Goal: Communication & Community: Answer question/provide support

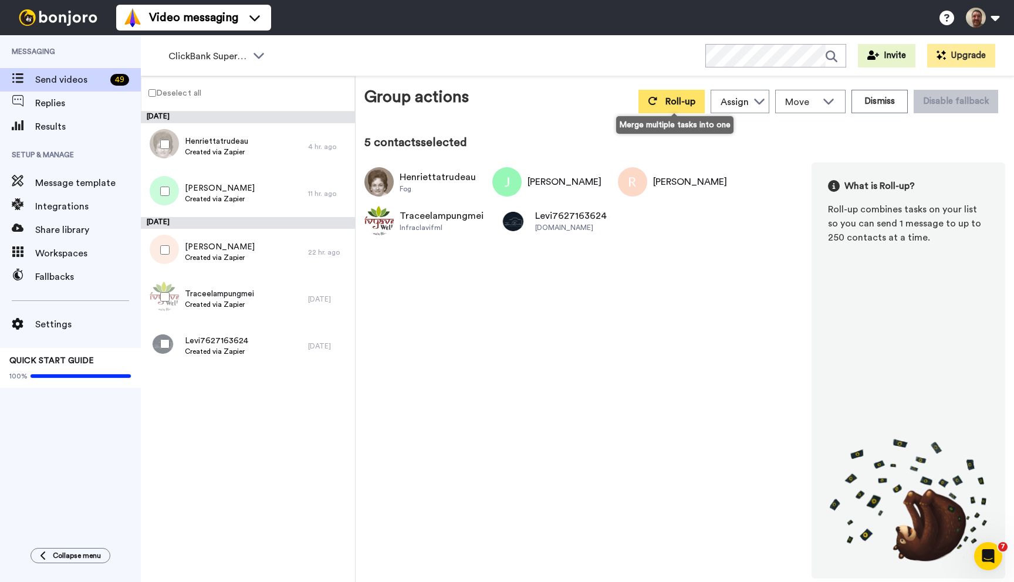
click at [667, 106] on button "Roll-up" at bounding box center [671, 101] width 66 height 23
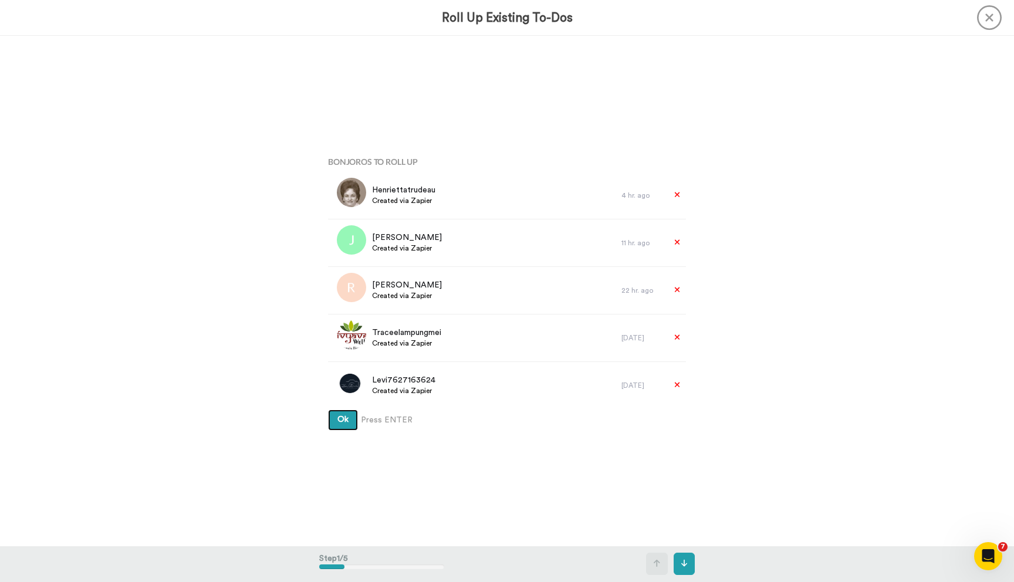
click at [338, 417] on span "Ok" at bounding box center [342, 419] width 11 height 8
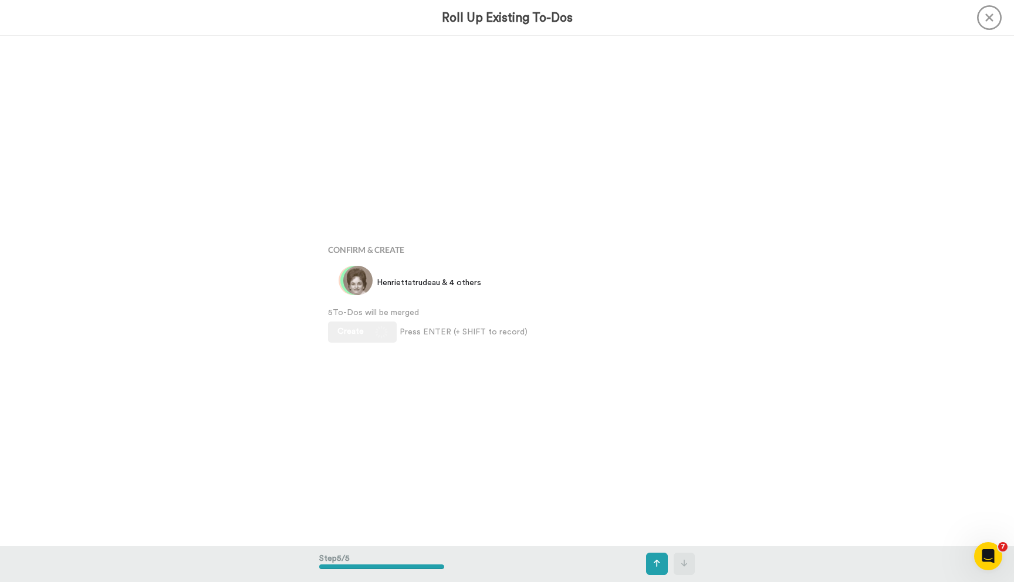
scroll to position [2040, 0]
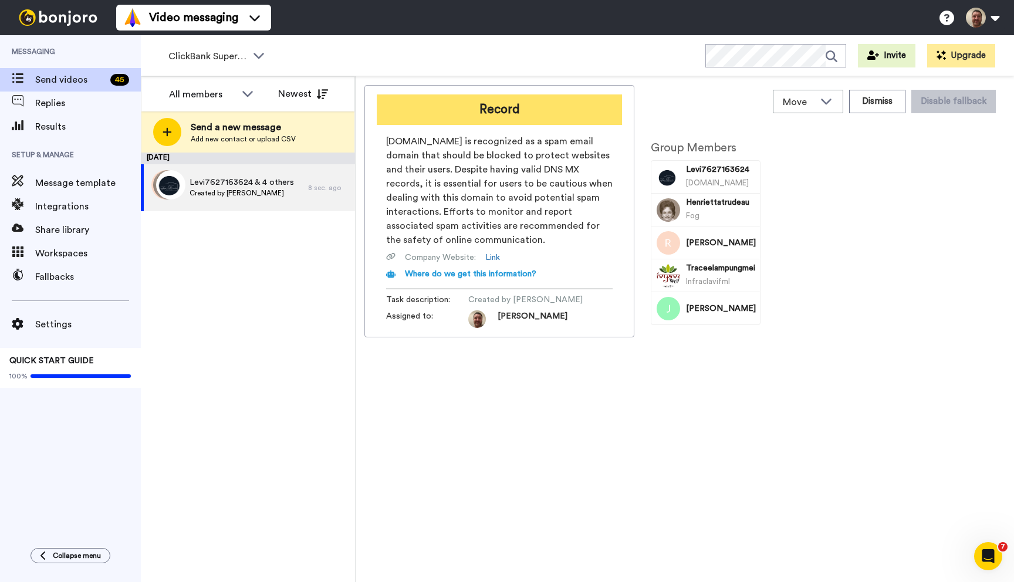
click at [573, 110] on button "Record" at bounding box center [499, 109] width 245 height 31
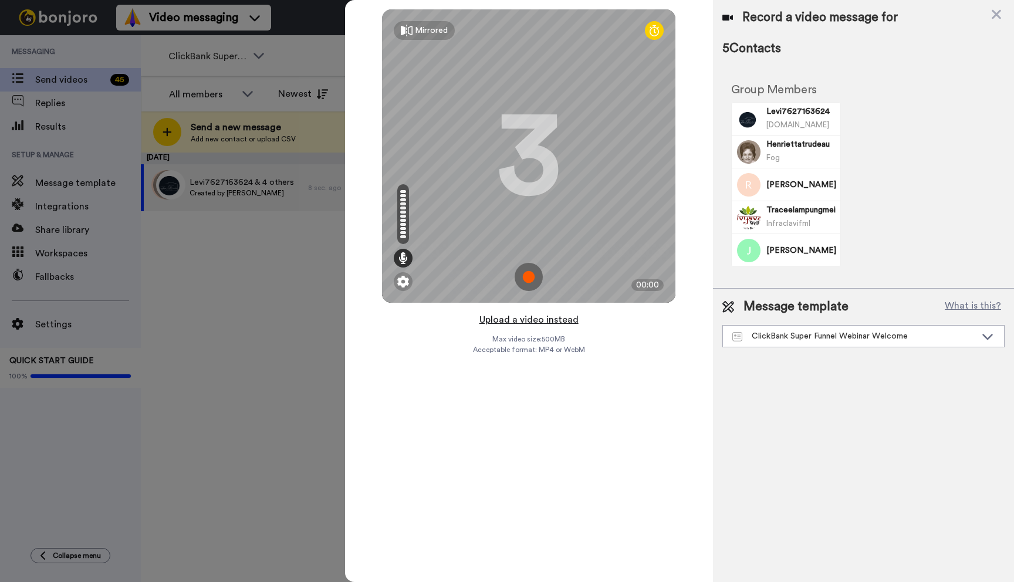
click at [529, 319] on button "Upload a video instead" at bounding box center [529, 319] width 106 height 15
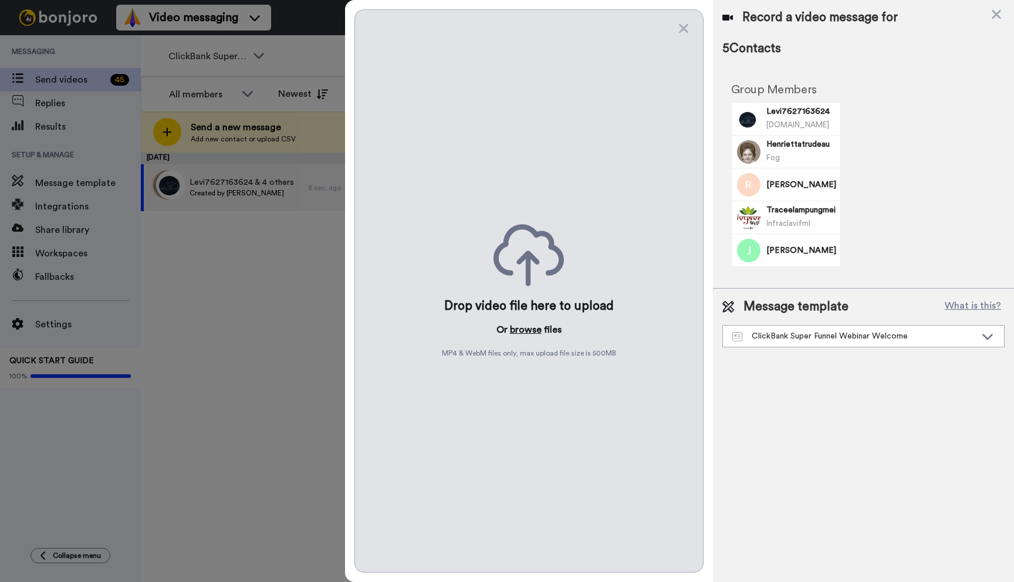
click at [528, 326] on button "browse" at bounding box center [526, 330] width 32 height 14
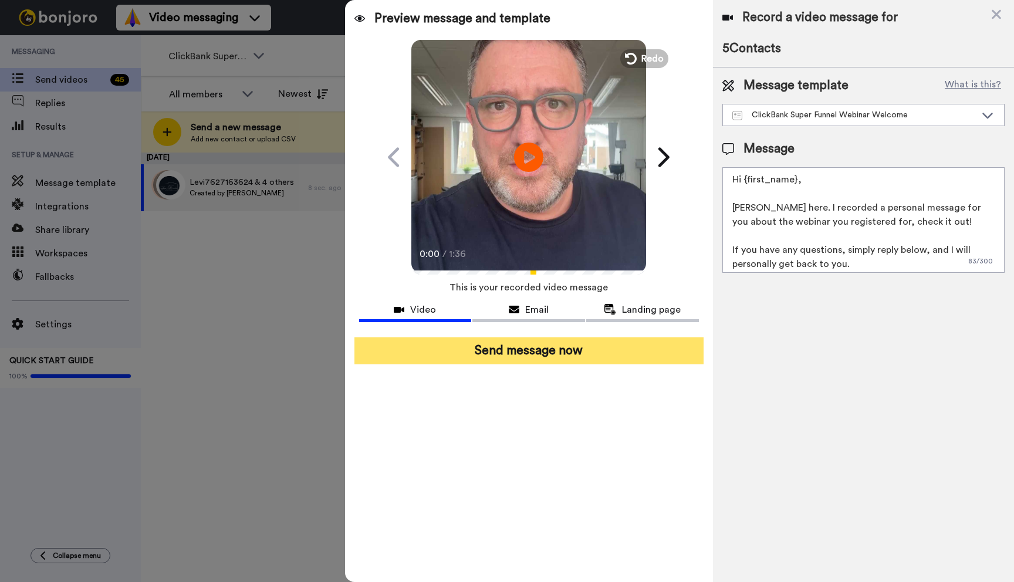
click at [532, 343] on button "Send message now" at bounding box center [528, 350] width 349 height 27
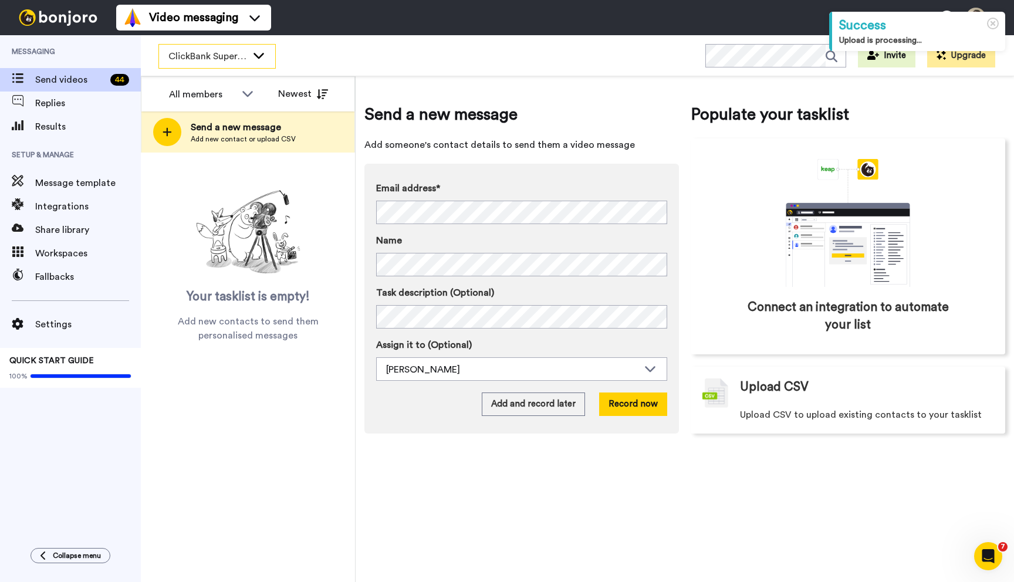
click at [248, 52] on div "ClickBank Super Funnel Webinar Registrants" at bounding box center [217, 56] width 116 height 23
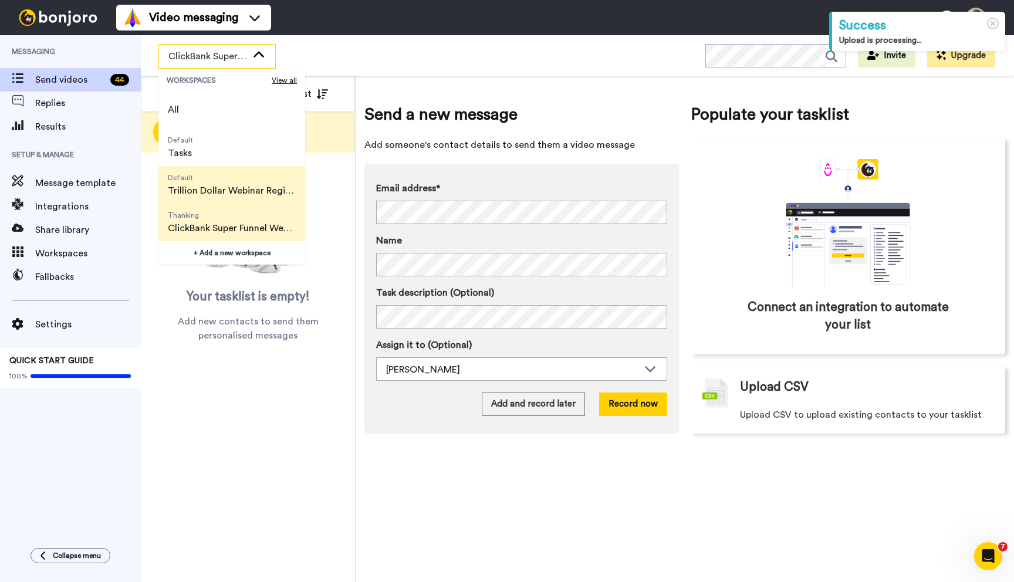
click at [255, 184] on span "Trillion Dollar Webinar Registrants" at bounding box center [232, 191] width 128 height 14
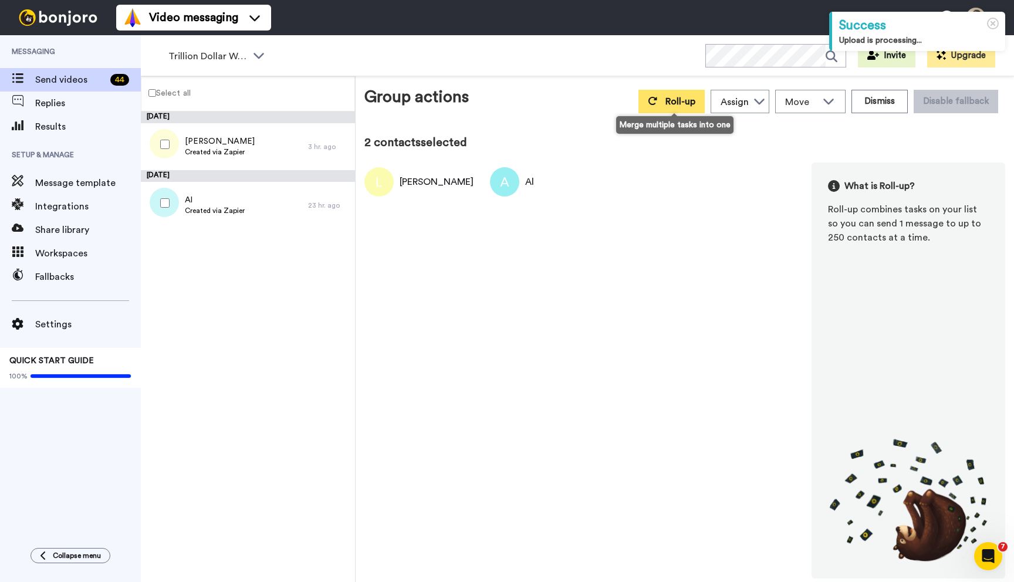
click at [653, 100] on icon at bounding box center [652, 100] width 9 height 9
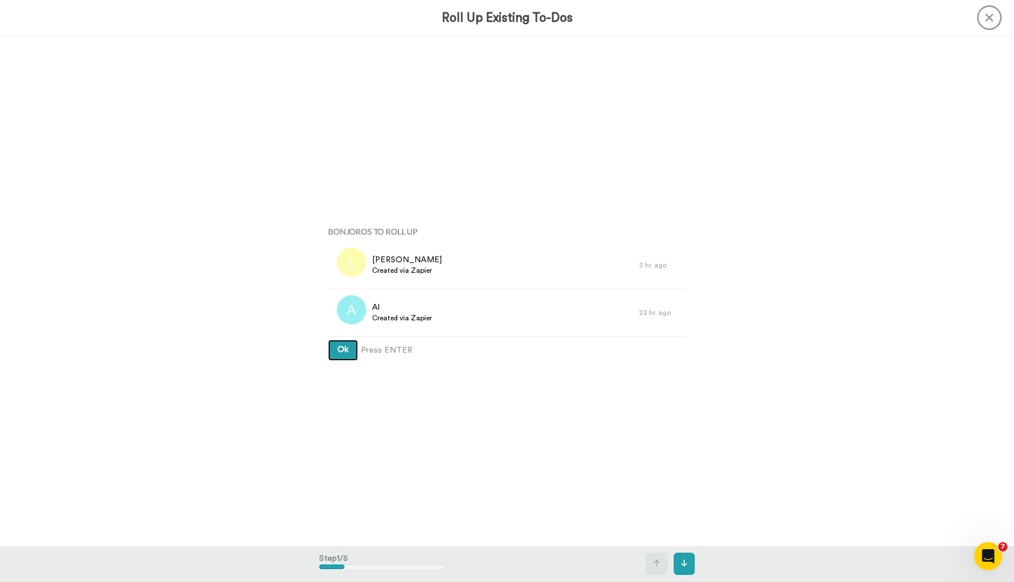
click at [328, 340] on button "Ok" at bounding box center [343, 350] width 30 height 21
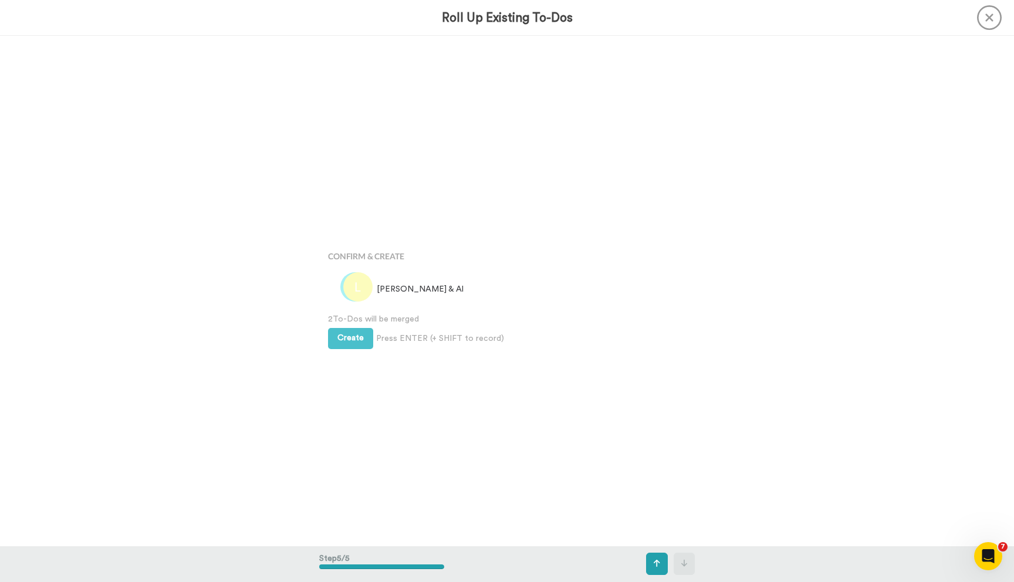
scroll to position [2040, 0]
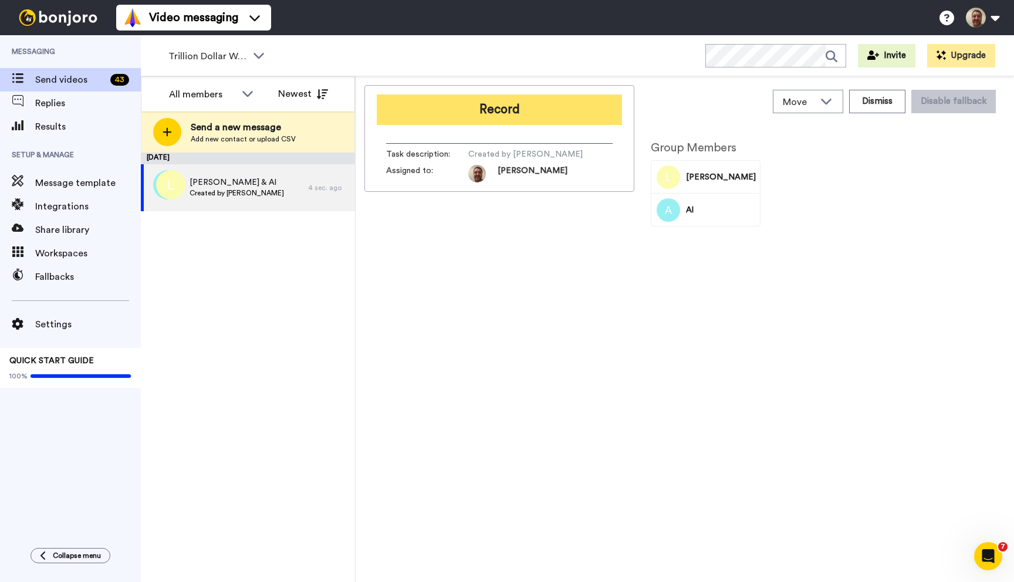
click at [493, 113] on button "Record" at bounding box center [499, 109] width 245 height 31
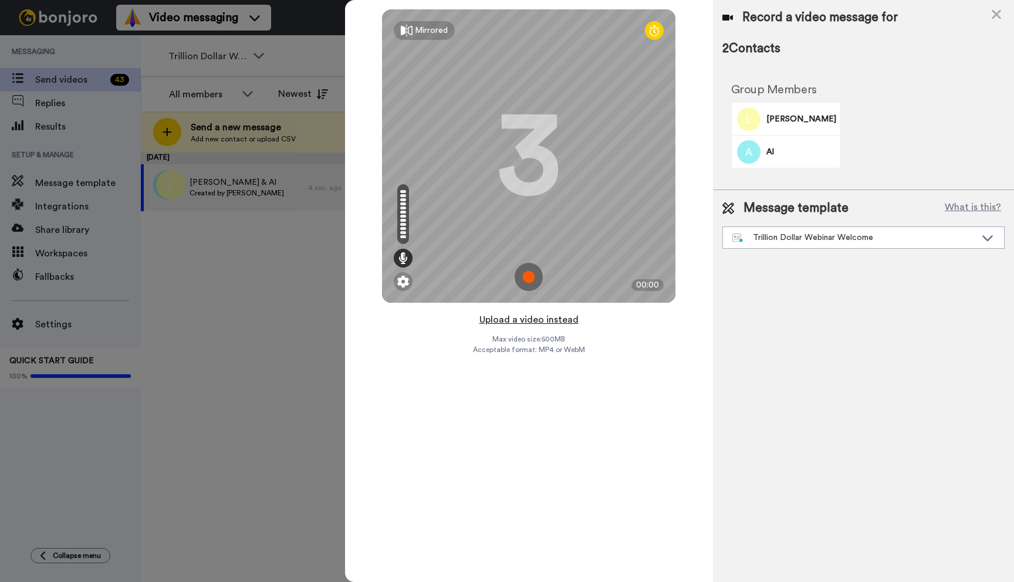
click at [547, 319] on button "Upload a video instead" at bounding box center [529, 319] width 106 height 15
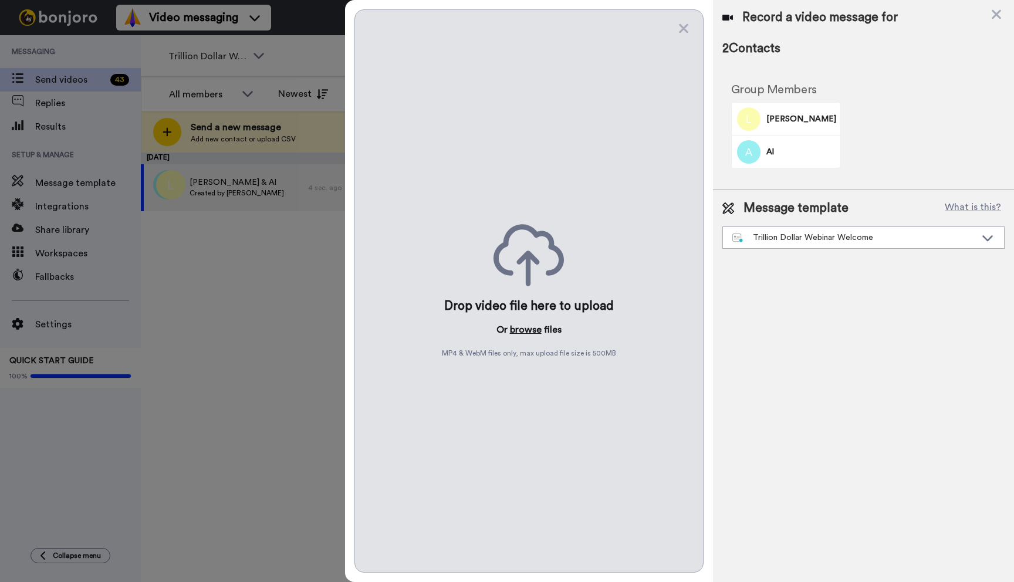
click at [534, 330] on button "browse" at bounding box center [526, 330] width 32 height 14
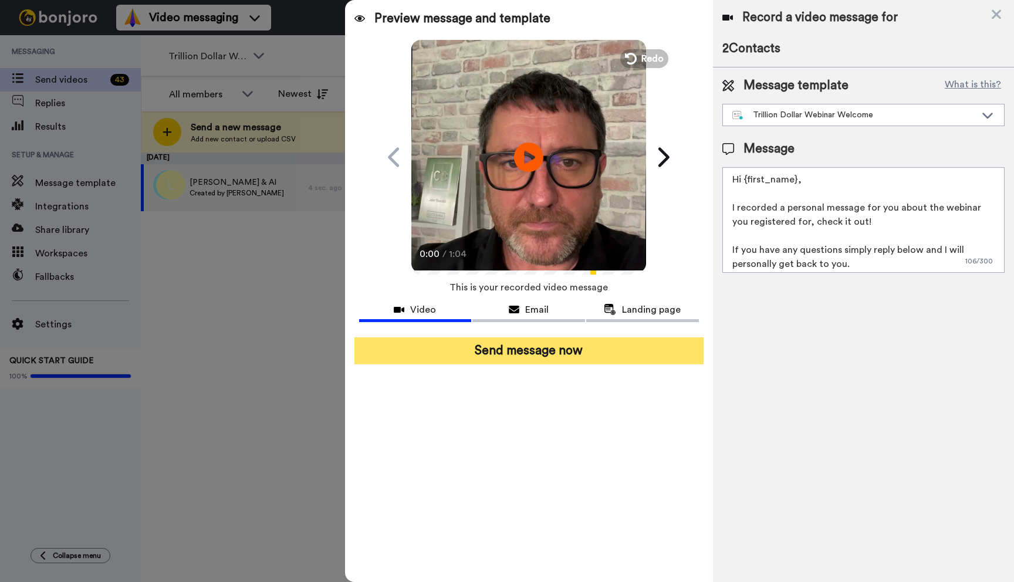
click at [561, 353] on button "Send message now" at bounding box center [528, 350] width 349 height 27
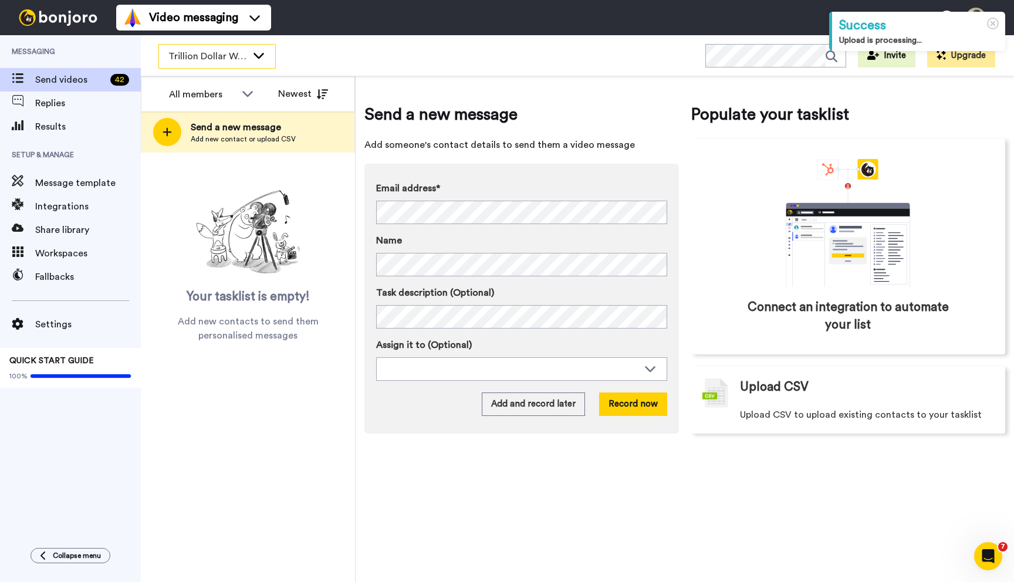
click at [257, 57] on icon at bounding box center [259, 55] width 14 height 12
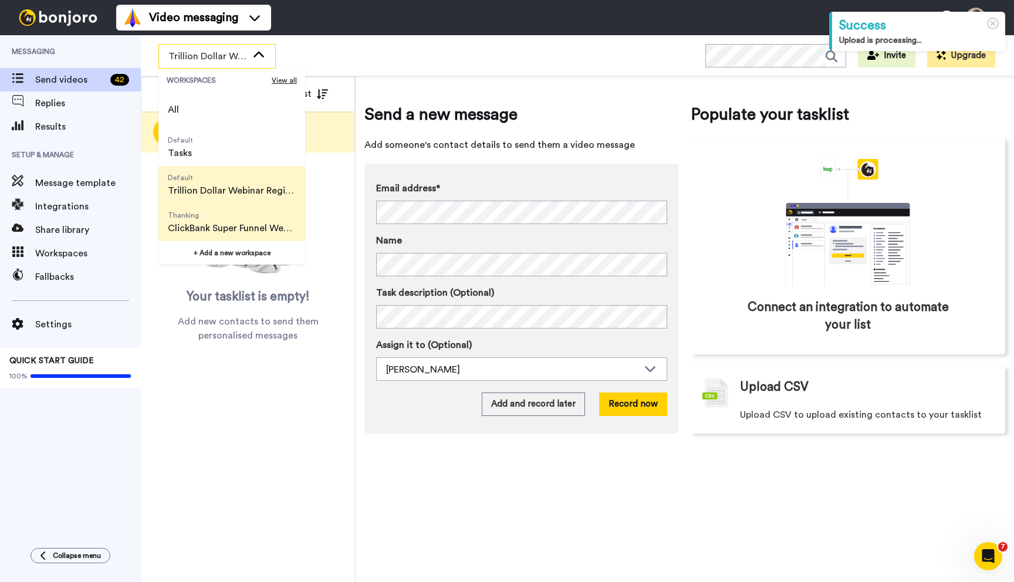
click at [250, 217] on span "Thanking" at bounding box center [232, 215] width 128 height 9
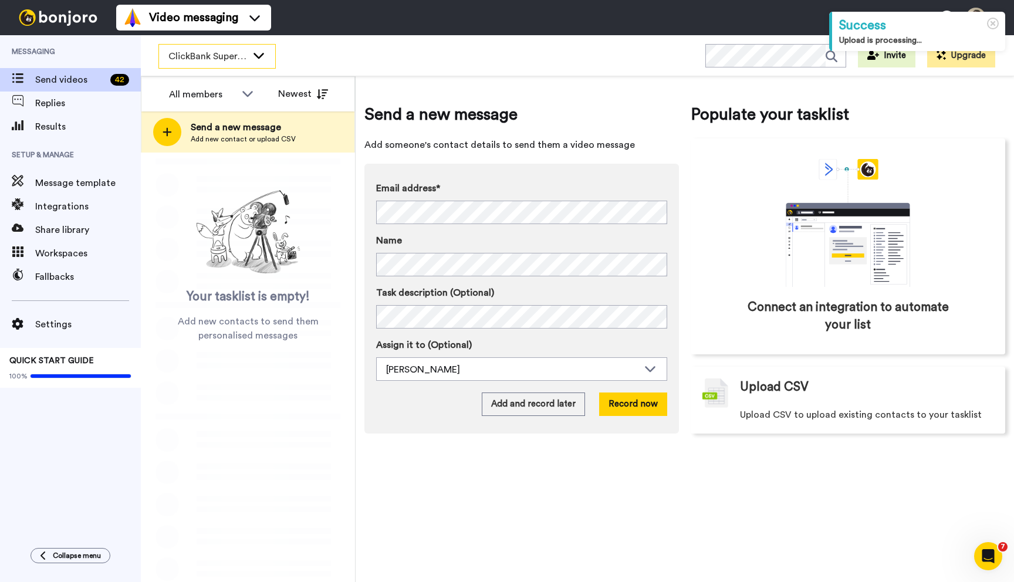
click at [245, 59] on span "ClickBank Super Funnel Webinar Registrants" at bounding box center [207, 56] width 79 height 14
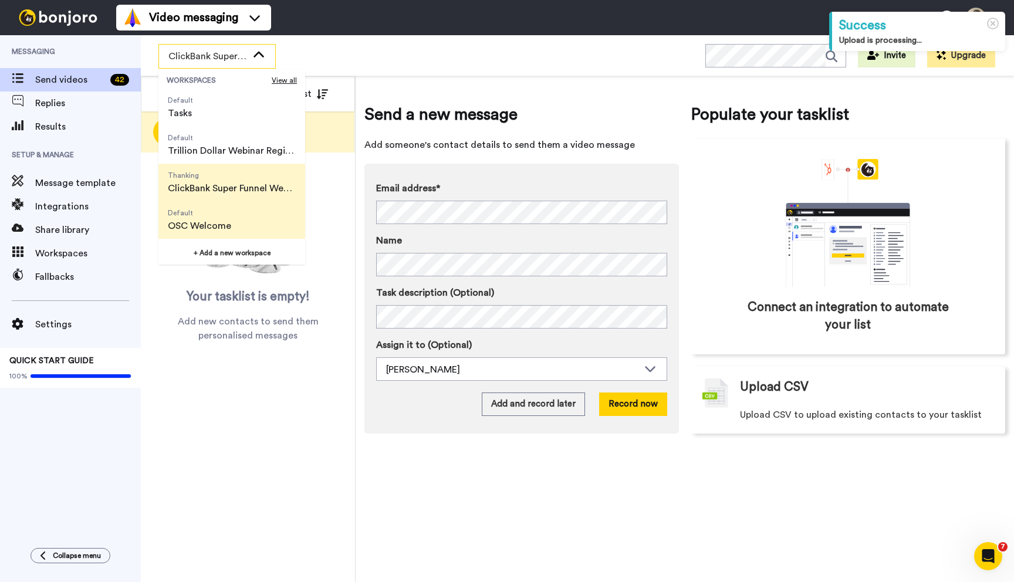
scroll to position [75, 0]
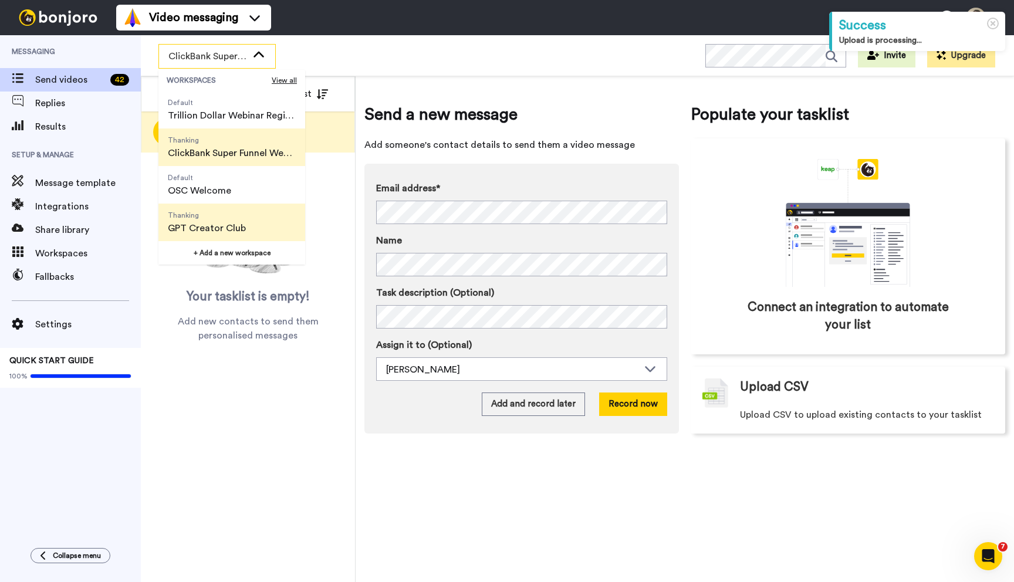
click at [247, 224] on span "Thanking GPT Creator Club" at bounding box center [206, 223] width 97 height 38
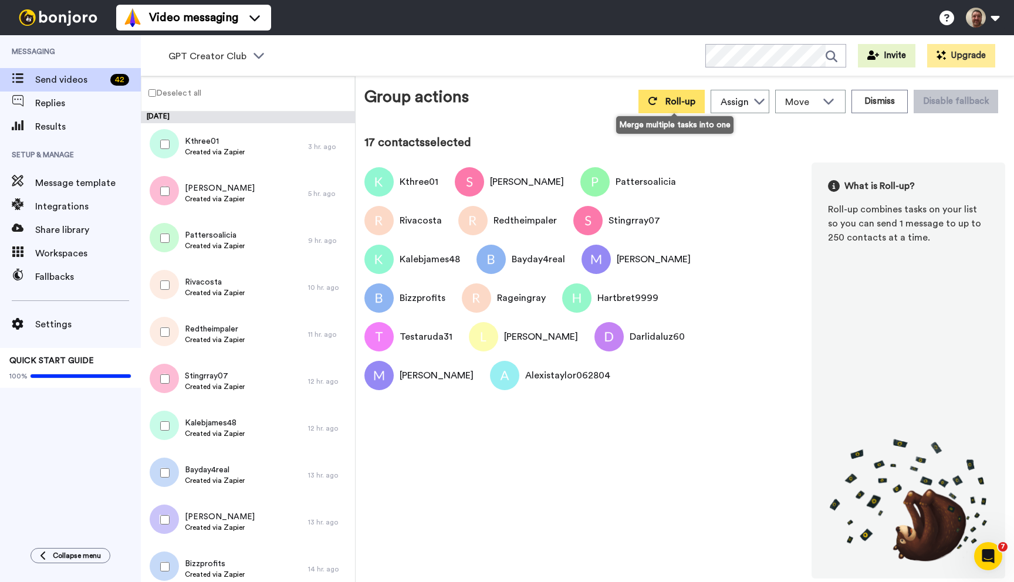
click at [668, 100] on span "Roll-up" at bounding box center [680, 101] width 30 height 9
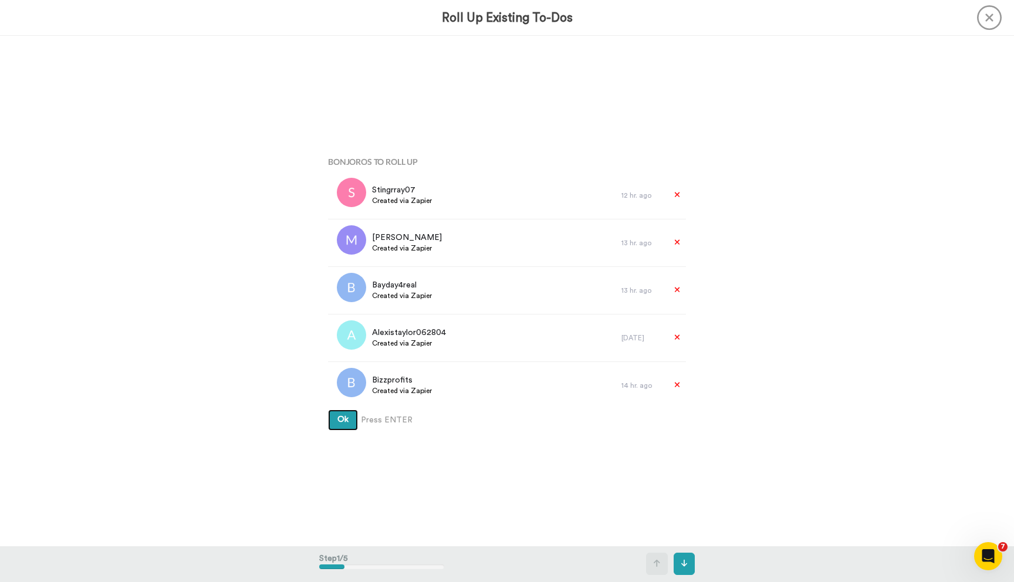
click at [328, 410] on button "Ok" at bounding box center [343, 420] width 30 height 21
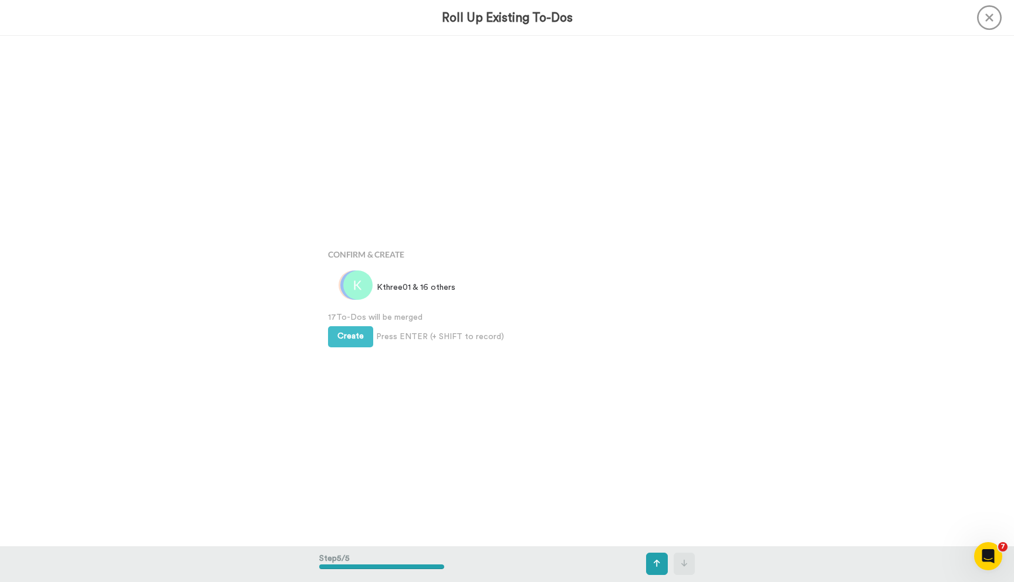
scroll to position [2040, 0]
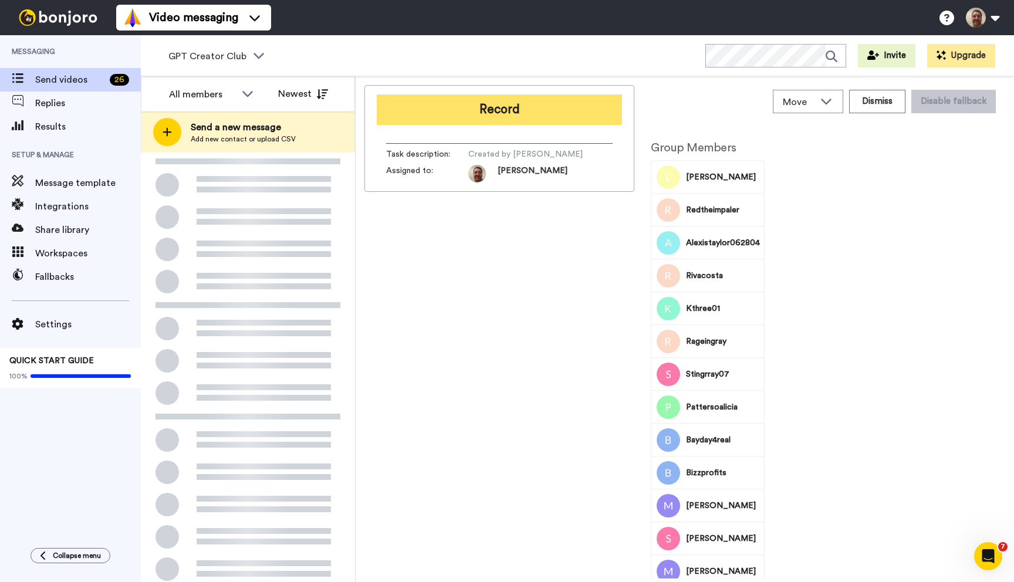
click at [486, 107] on button "Record" at bounding box center [499, 109] width 245 height 31
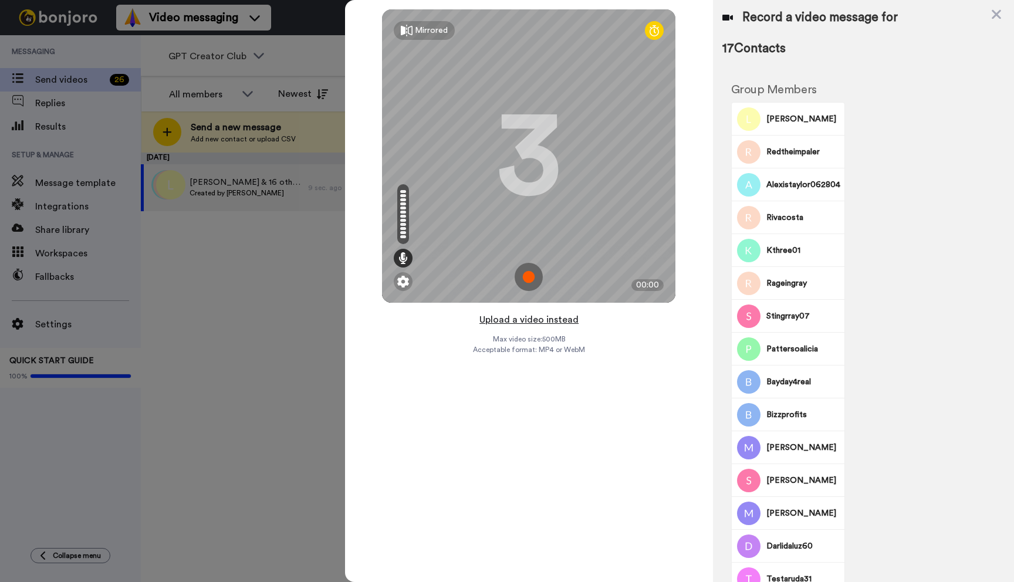
click at [532, 319] on button "Upload a video instead" at bounding box center [529, 319] width 106 height 15
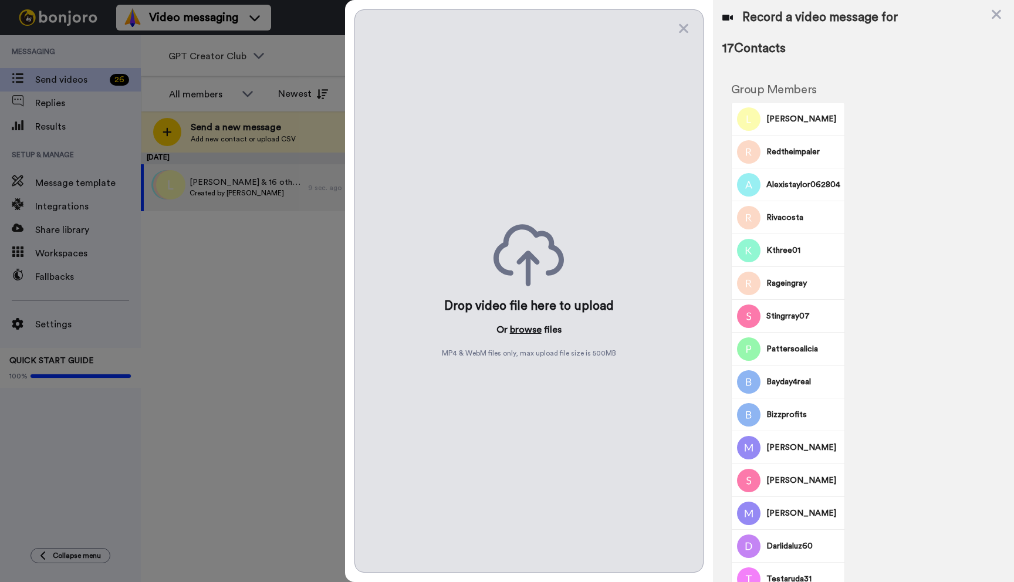
click at [532, 326] on button "browse" at bounding box center [526, 330] width 32 height 14
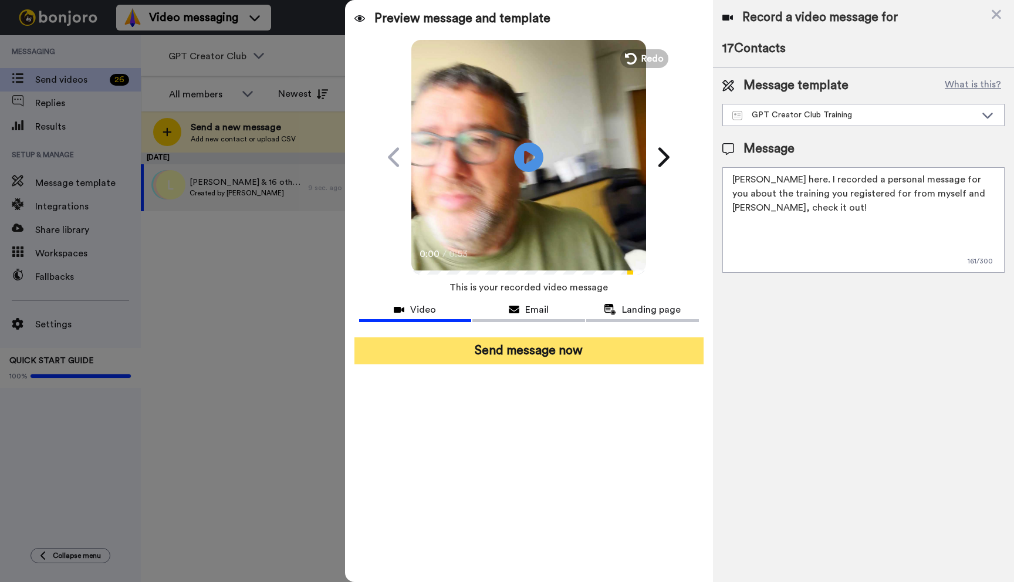
click at [571, 368] on div "Send message now" at bounding box center [529, 351] width 368 height 46
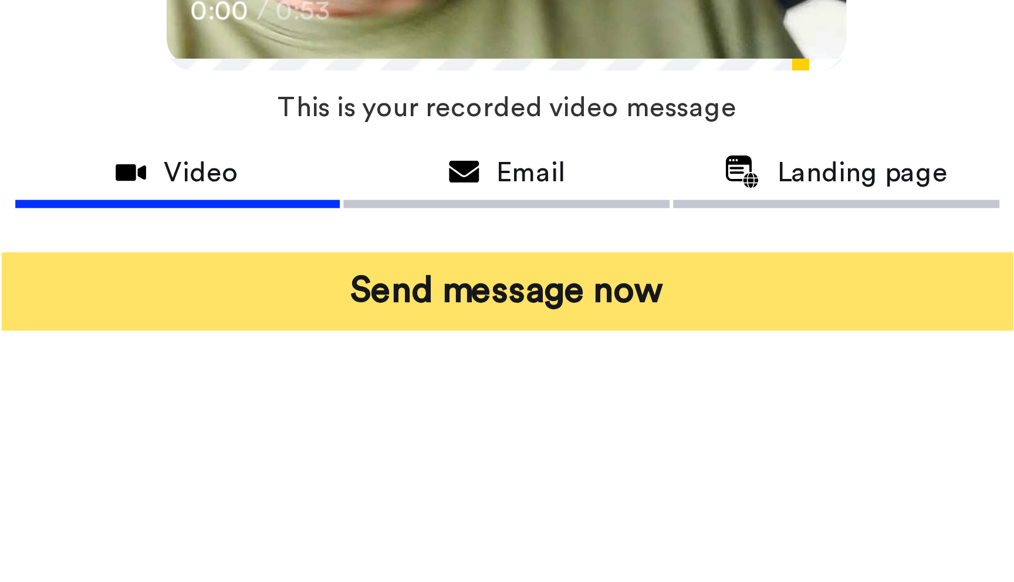
click at [557, 353] on button "Send message now" at bounding box center [528, 350] width 349 height 27
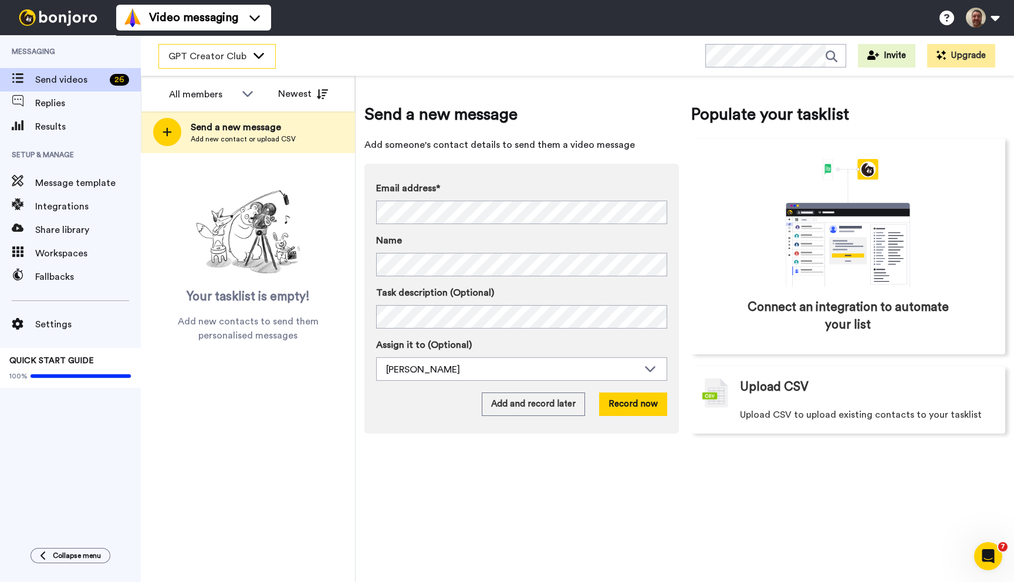
click at [239, 55] on span "GPT Creator Club" at bounding box center [207, 56] width 79 height 14
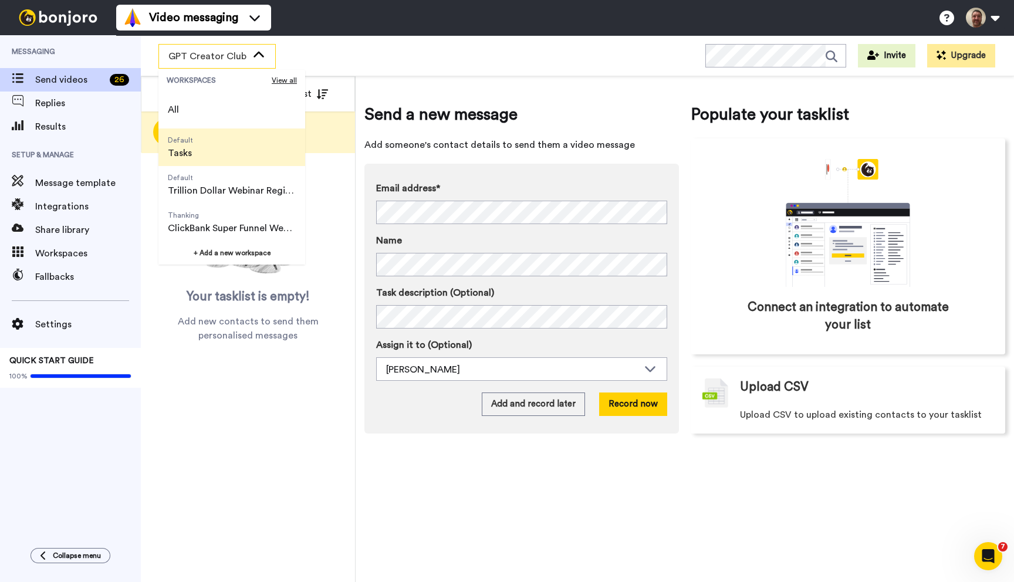
scroll to position [75, 0]
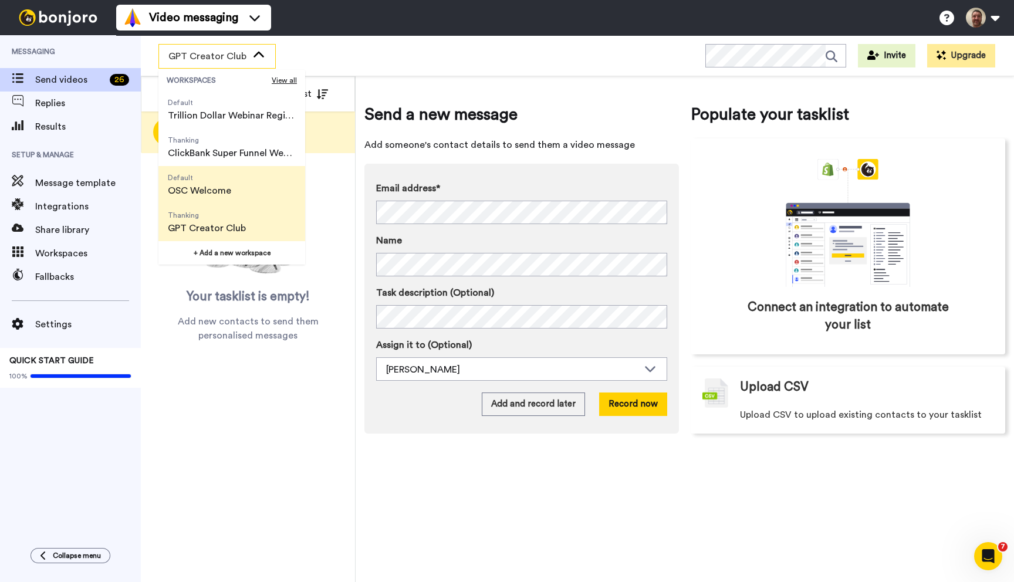
click at [211, 195] on span "OSC Welcome" at bounding box center [199, 191] width 63 height 14
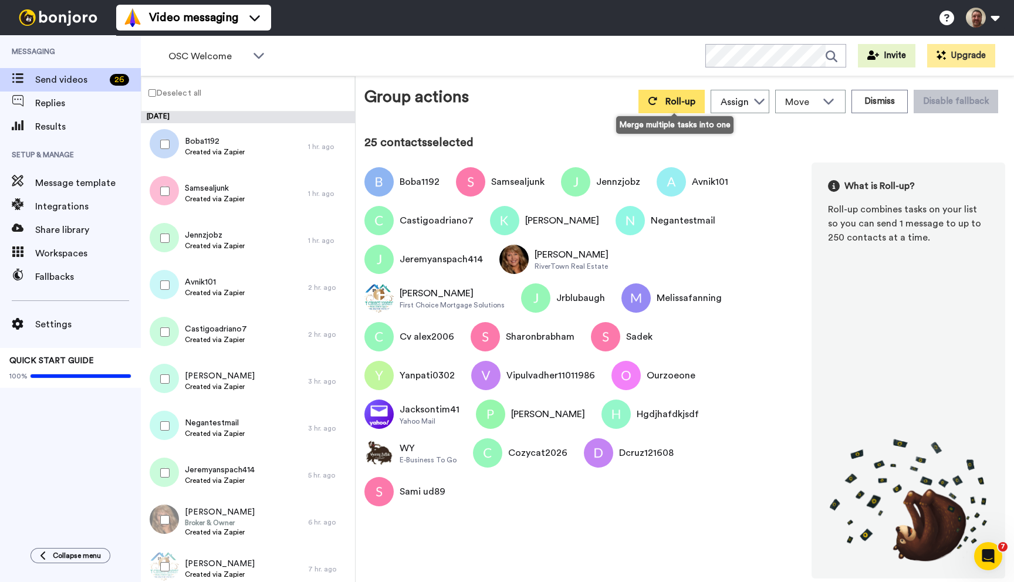
click at [671, 103] on span "Roll-up" at bounding box center [680, 101] width 30 height 9
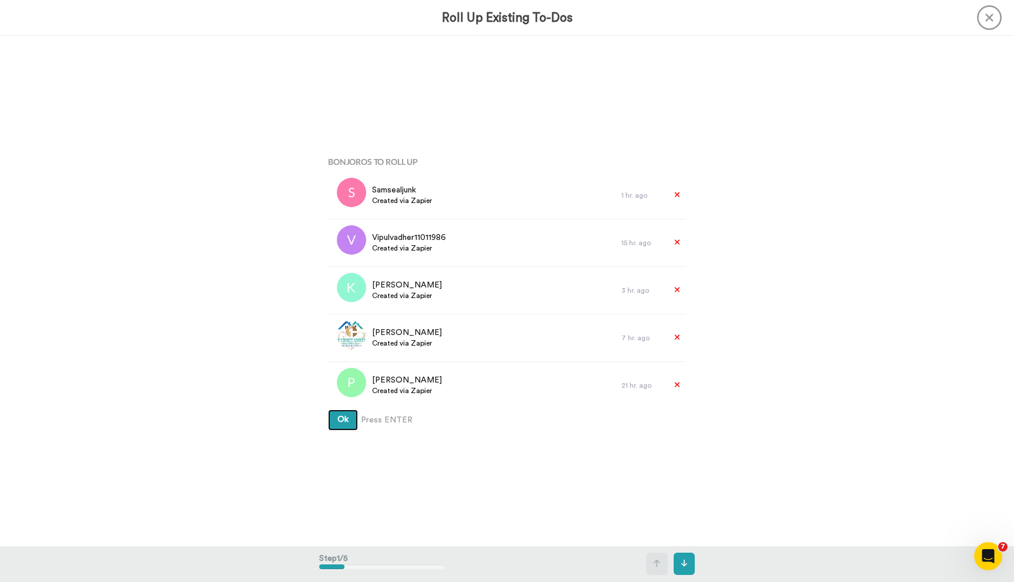
click at [351, 421] on button "Ok" at bounding box center [343, 420] width 30 height 21
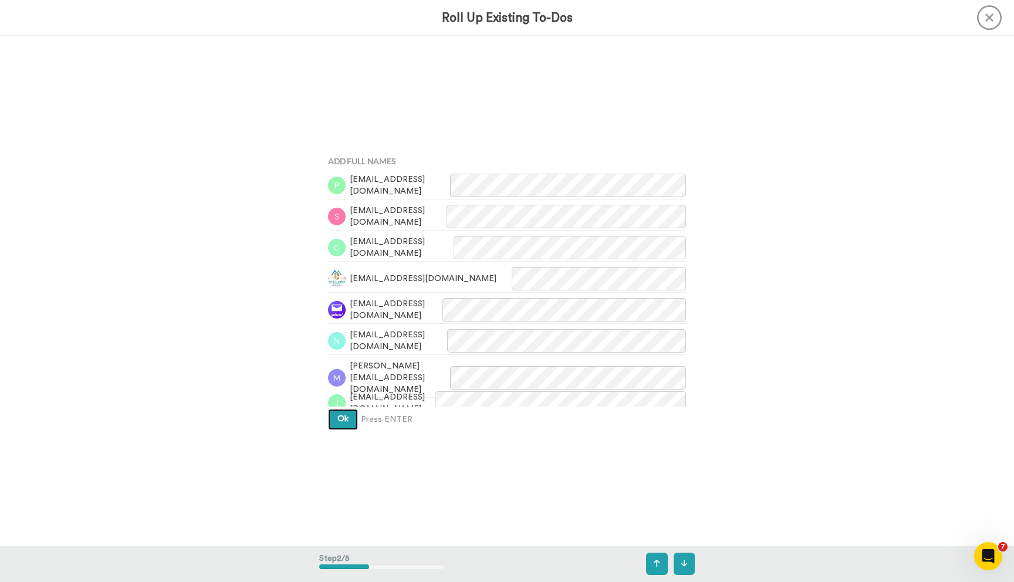
click at [351, 421] on button "Ok" at bounding box center [343, 419] width 30 height 21
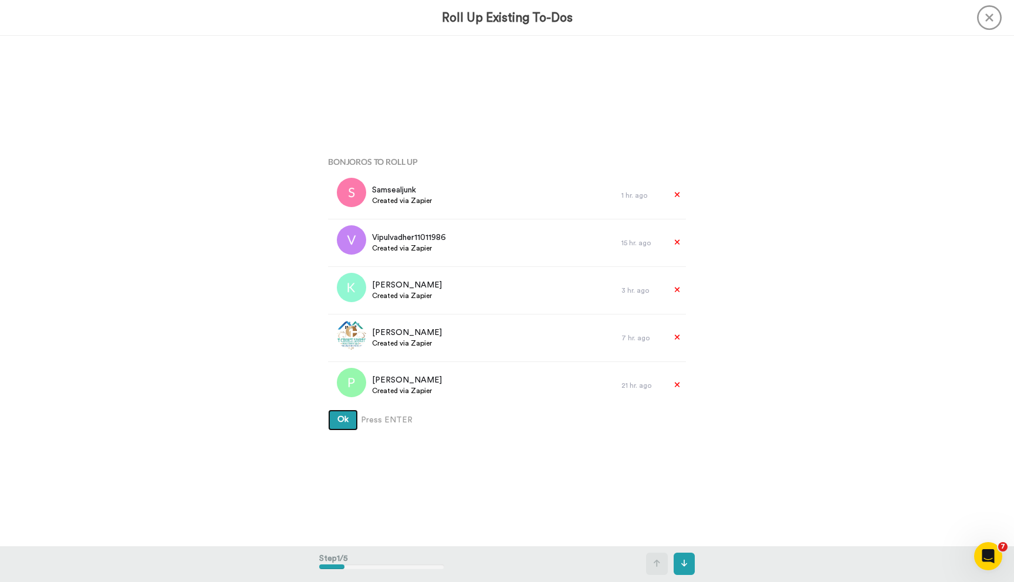
click at [338, 410] on button "Ok" at bounding box center [343, 420] width 30 height 21
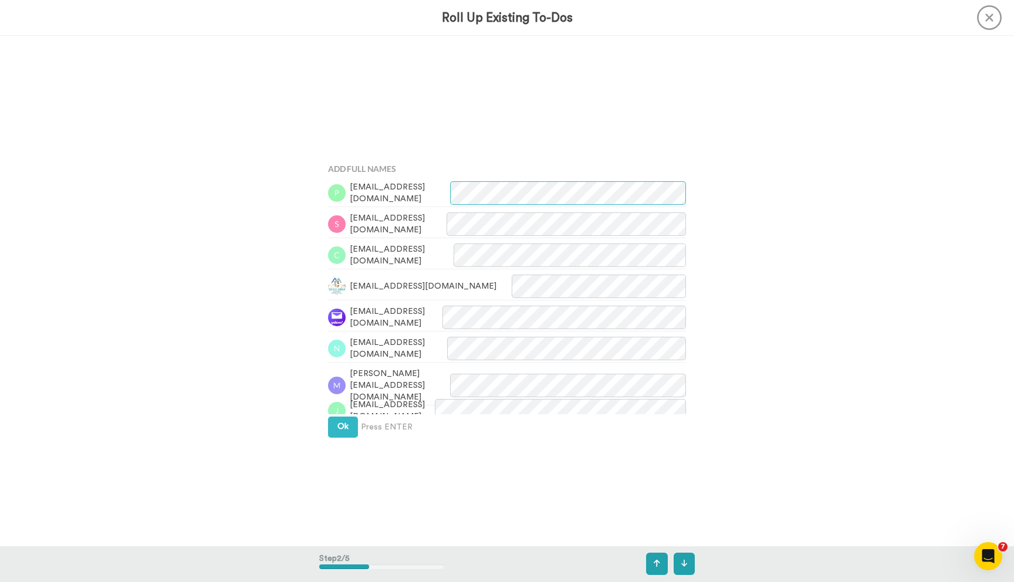
scroll to position [510, 0]
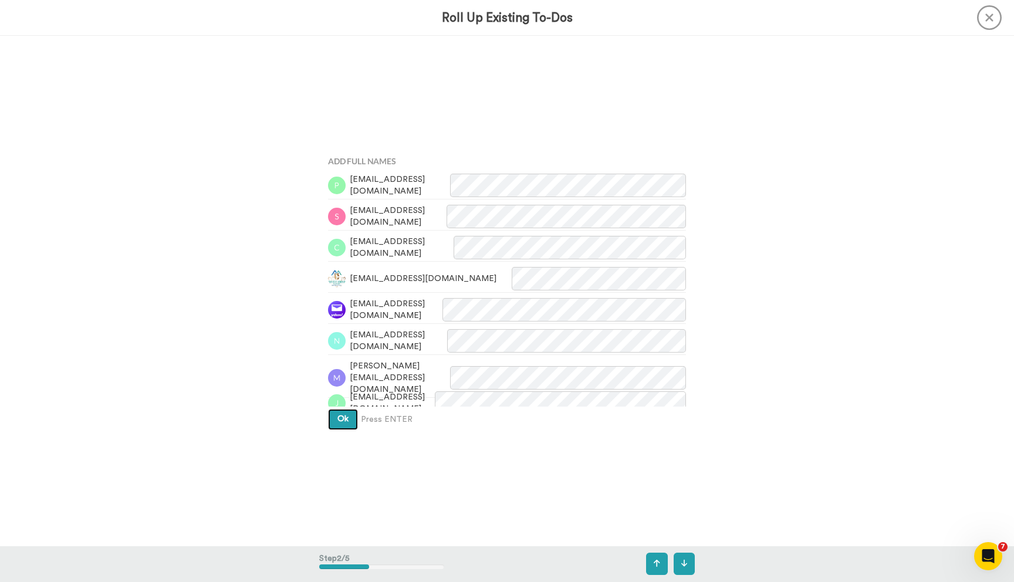
click at [337, 414] on button "Ok" at bounding box center [343, 419] width 30 height 21
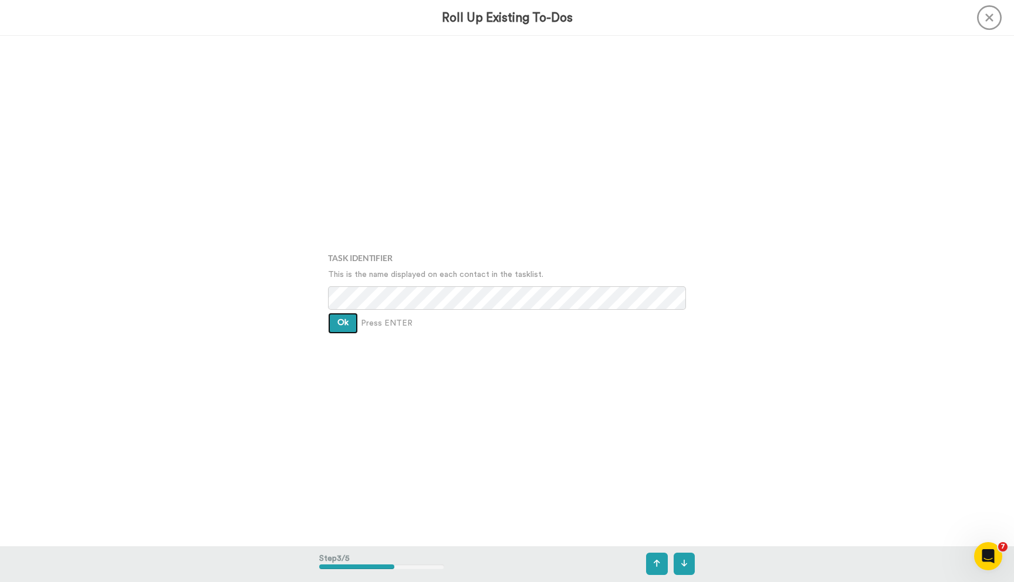
click at [343, 323] on span "Ok" at bounding box center [342, 323] width 11 height 8
click at [344, 308] on button "Ok" at bounding box center [343, 314] width 30 height 21
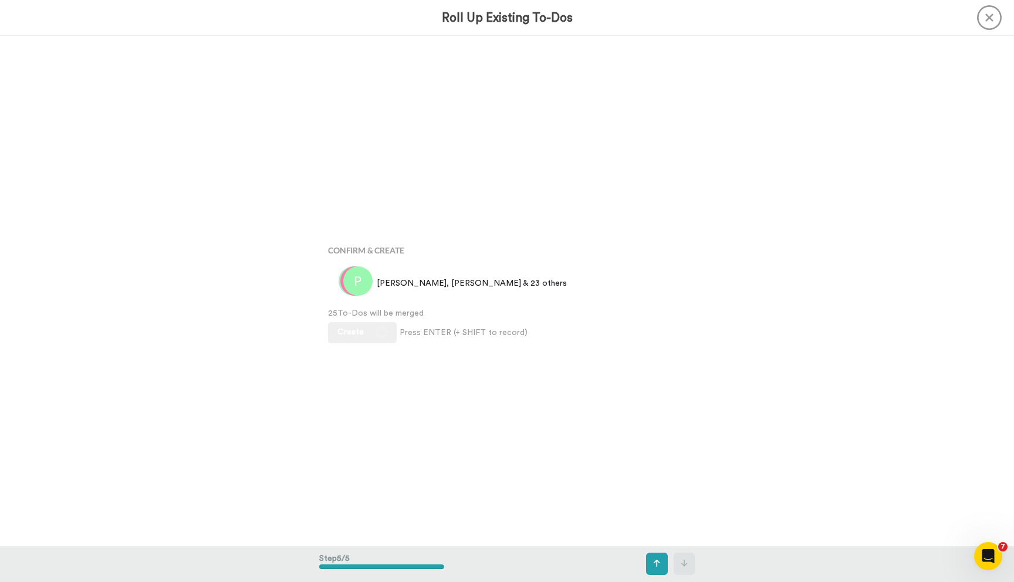
scroll to position [2040, 0]
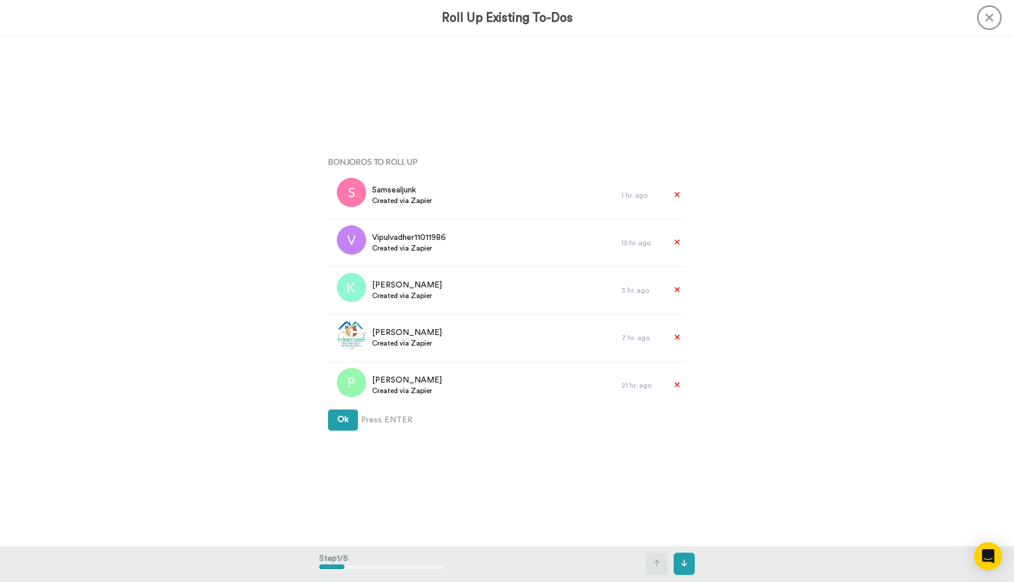
click at [339, 422] on span "Ok" at bounding box center [342, 419] width 11 height 8
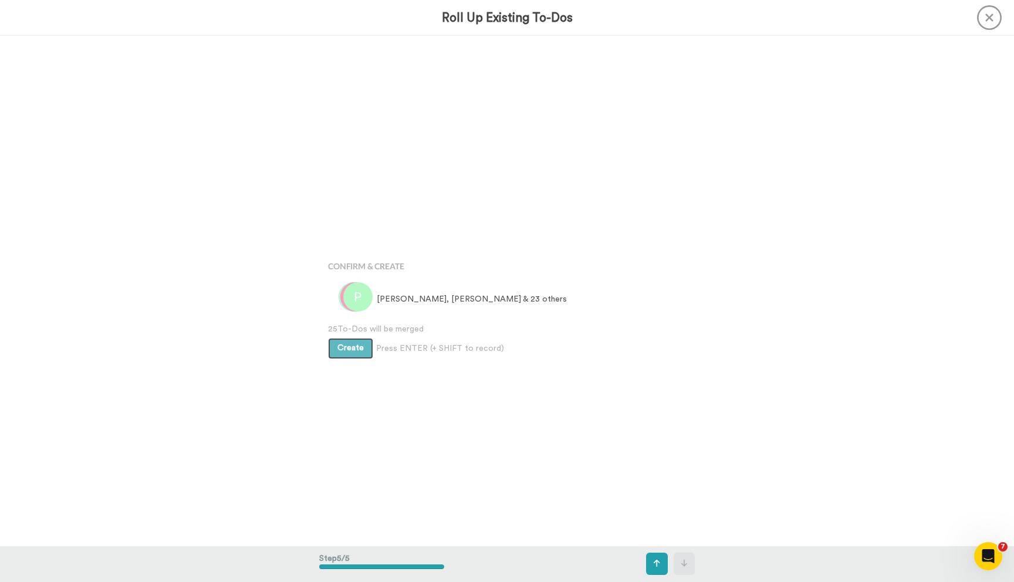
scroll to position [2040, 0]
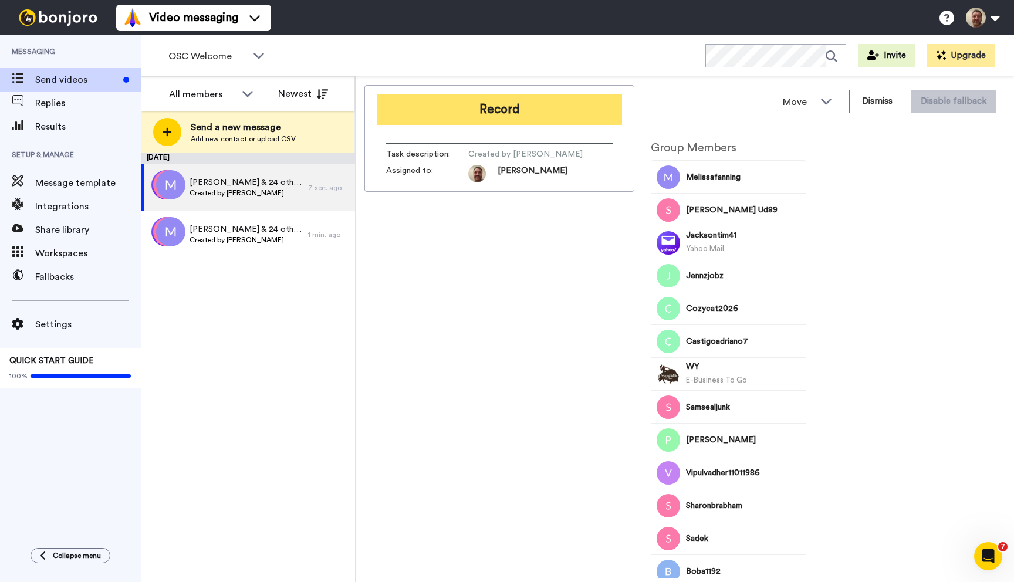
click at [506, 109] on button "Record" at bounding box center [499, 109] width 245 height 31
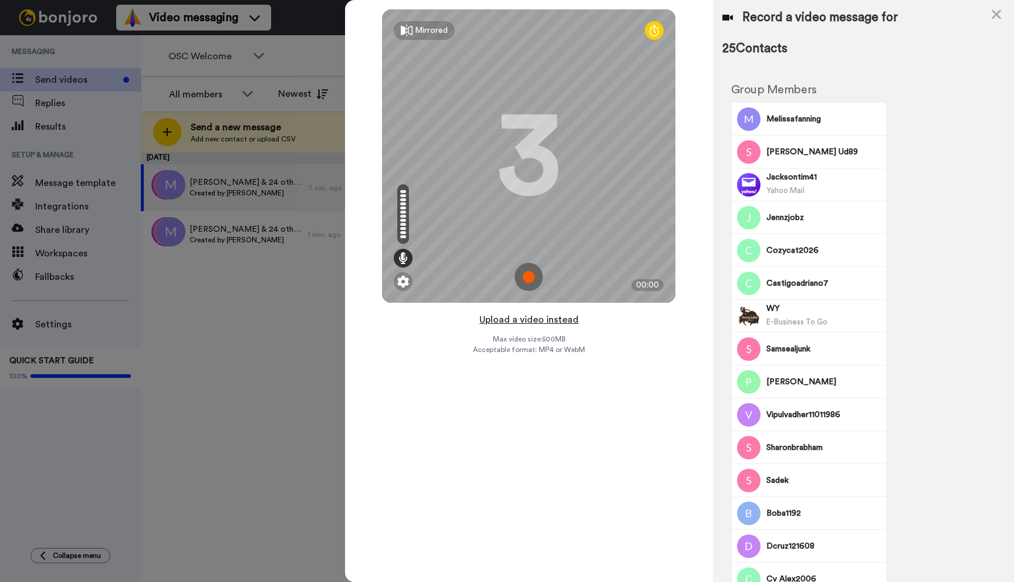
click at [540, 317] on button "Upload a video instead" at bounding box center [529, 319] width 106 height 15
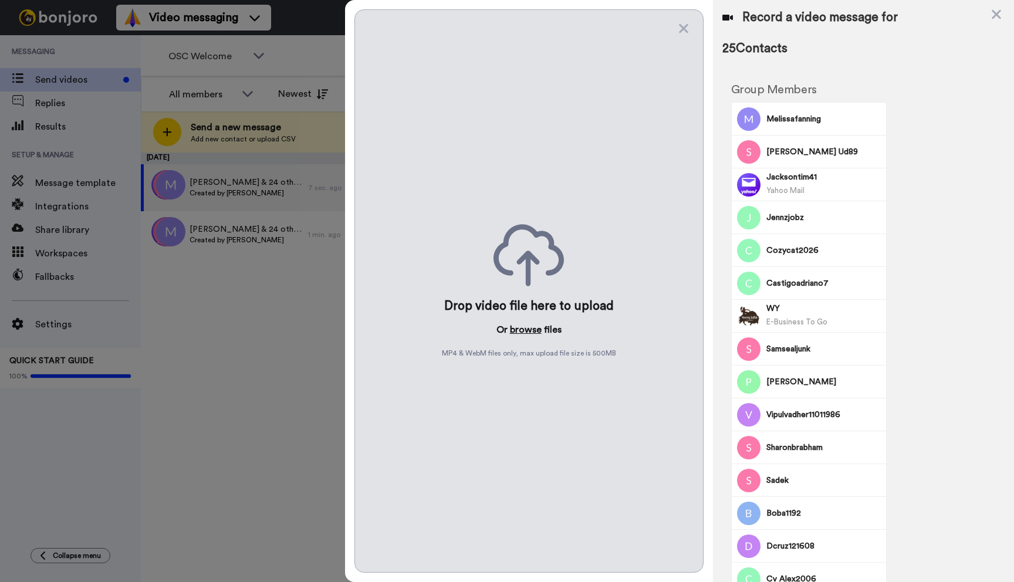
click at [531, 323] on button "browse" at bounding box center [526, 330] width 32 height 14
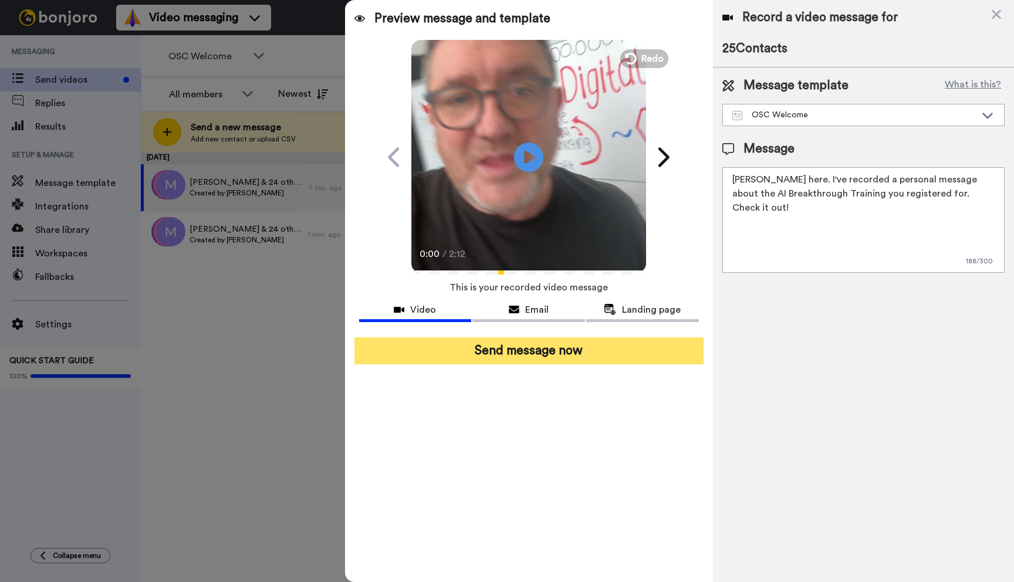
click at [588, 352] on button "Send message now" at bounding box center [528, 350] width 349 height 27
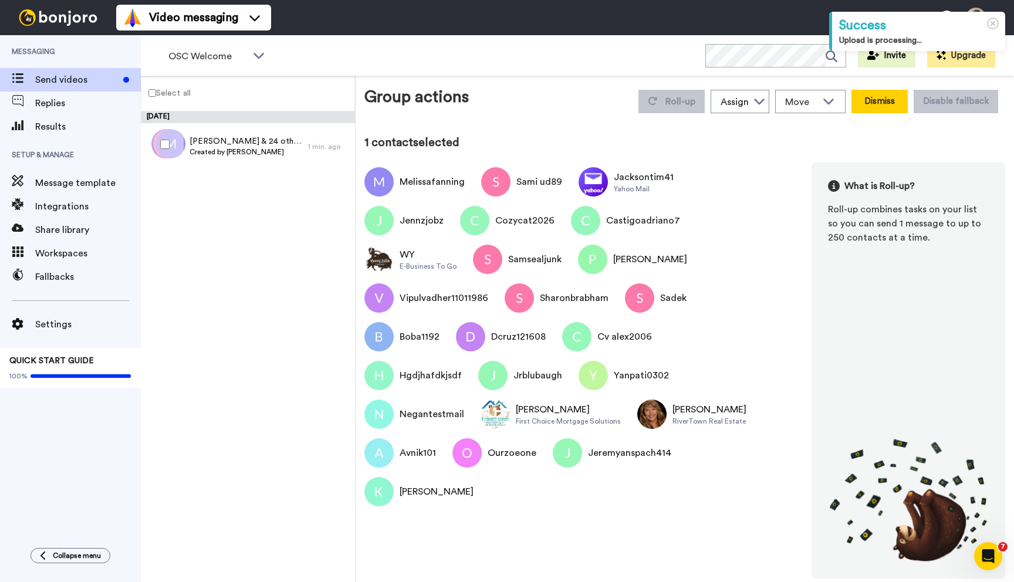
click at [874, 103] on button "Dismiss" at bounding box center [879, 101] width 56 height 23
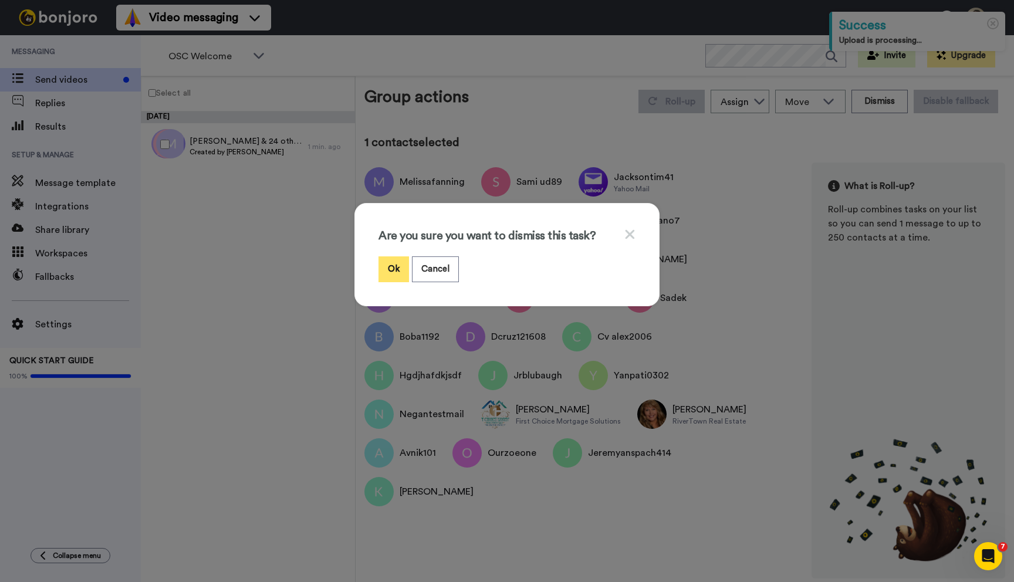
click at [398, 265] on button "Ok" at bounding box center [393, 268] width 31 height 25
